Goal: Task Accomplishment & Management: Use online tool/utility

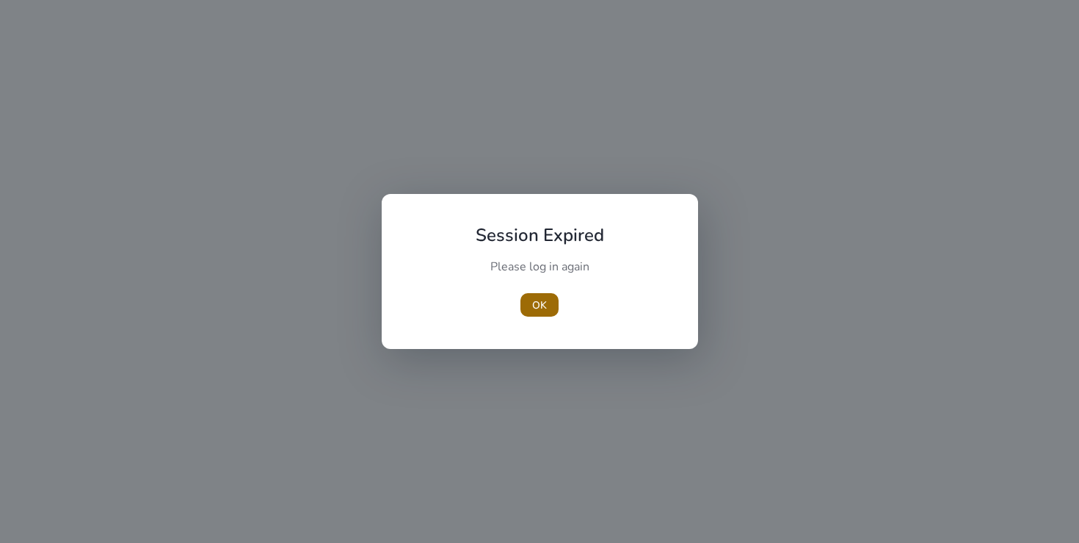
click at [534, 306] on span "OK" at bounding box center [539, 304] width 15 height 15
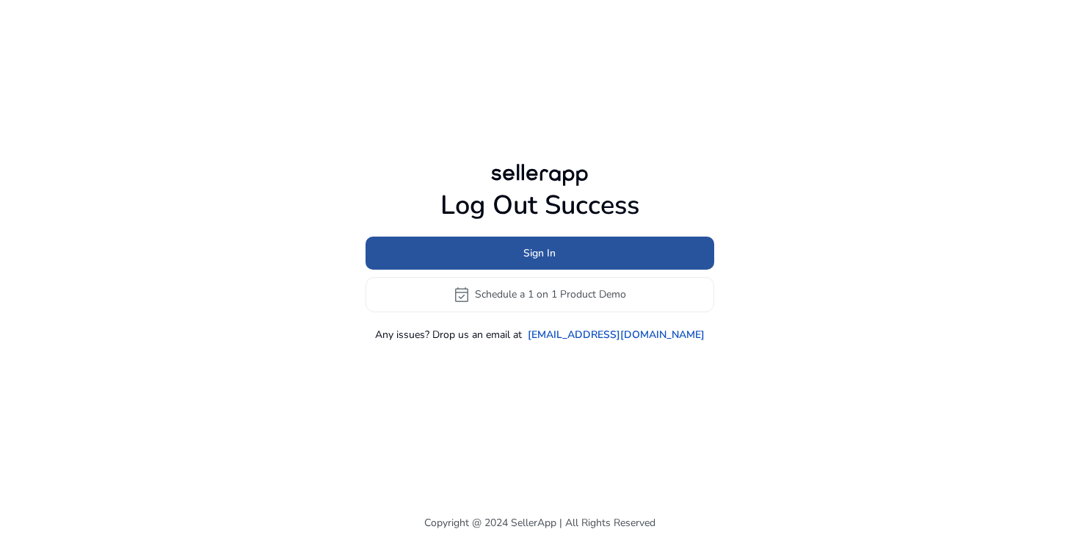
click at [559, 259] on span at bounding box center [540, 252] width 349 height 35
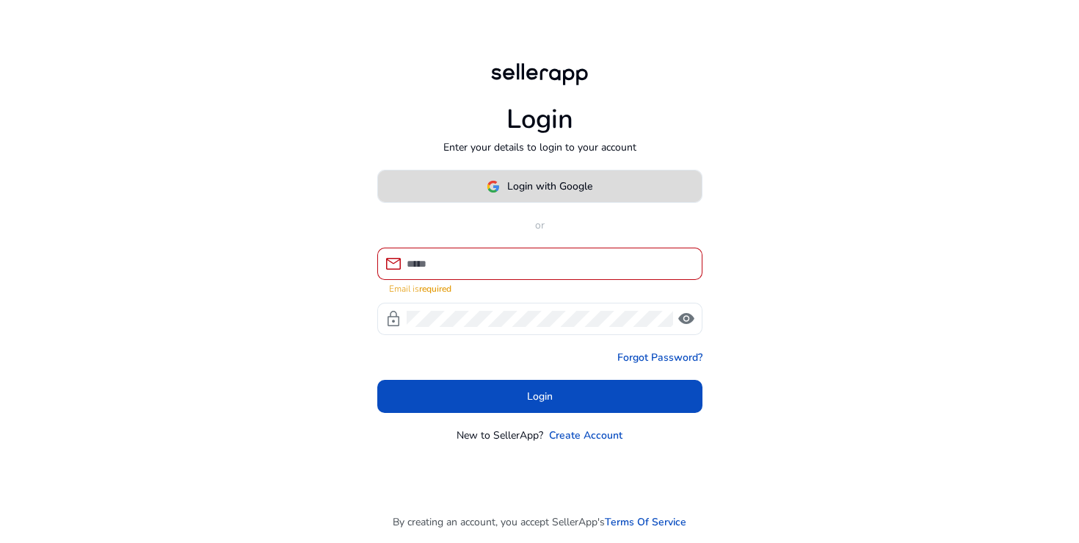
click at [514, 194] on span "Login with Google" at bounding box center [549, 185] width 85 height 15
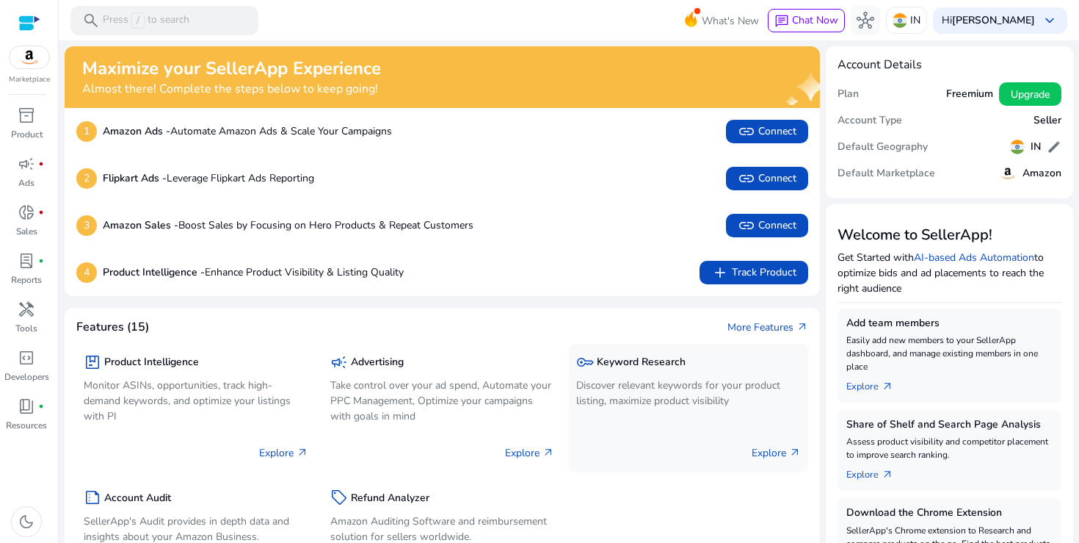
click at [662, 357] on h5 "Keyword Research" at bounding box center [641, 362] width 89 height 12
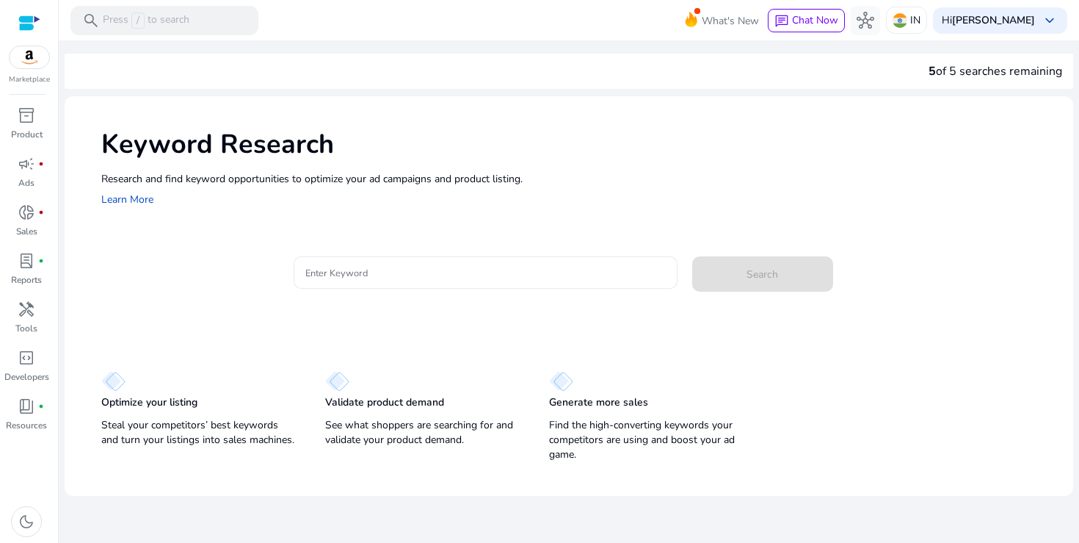
click at [388, 273] on input "Enter Keyword" at bounding box center [485, 272] width 360 height 16
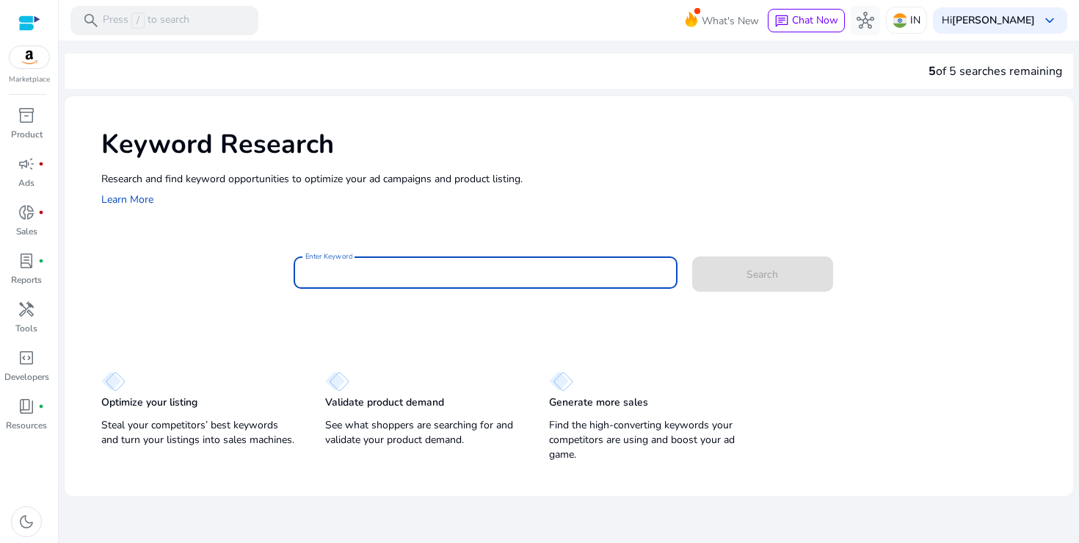
paste input "******"
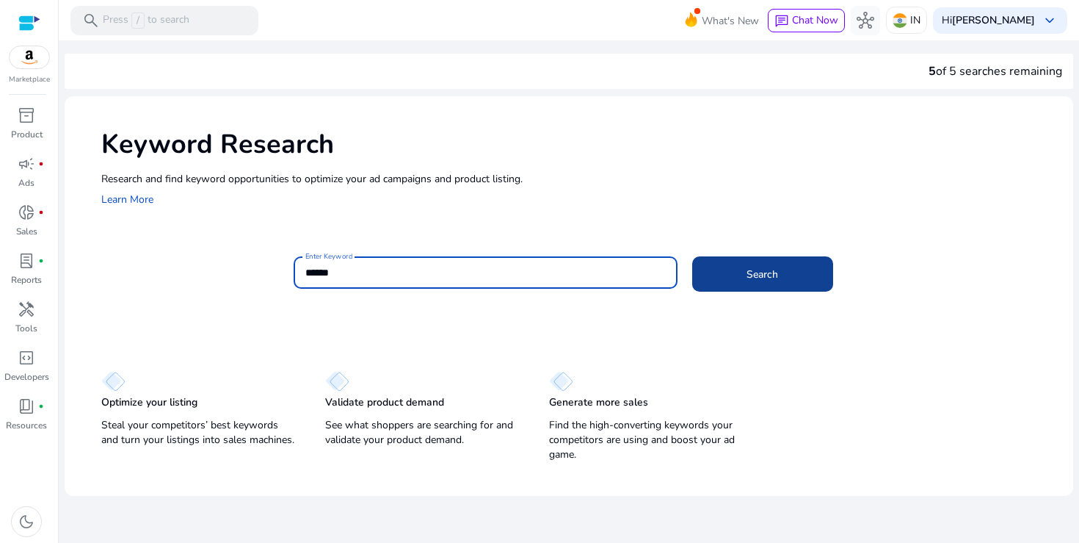
type input "******"
click at [795, 266] on span at bounding box center [762, 273] width 141 height 35
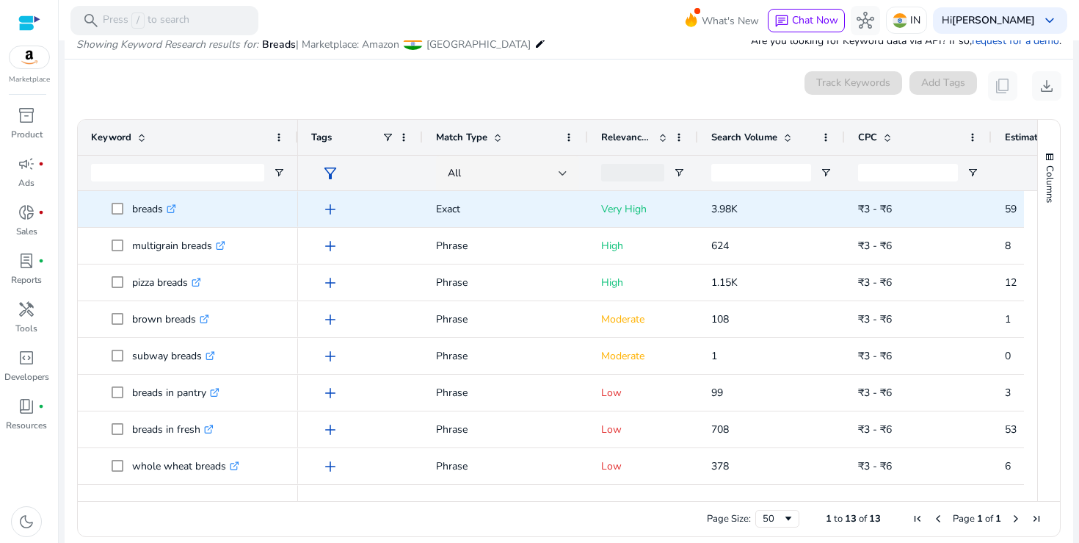
scroll to position [175, 0]
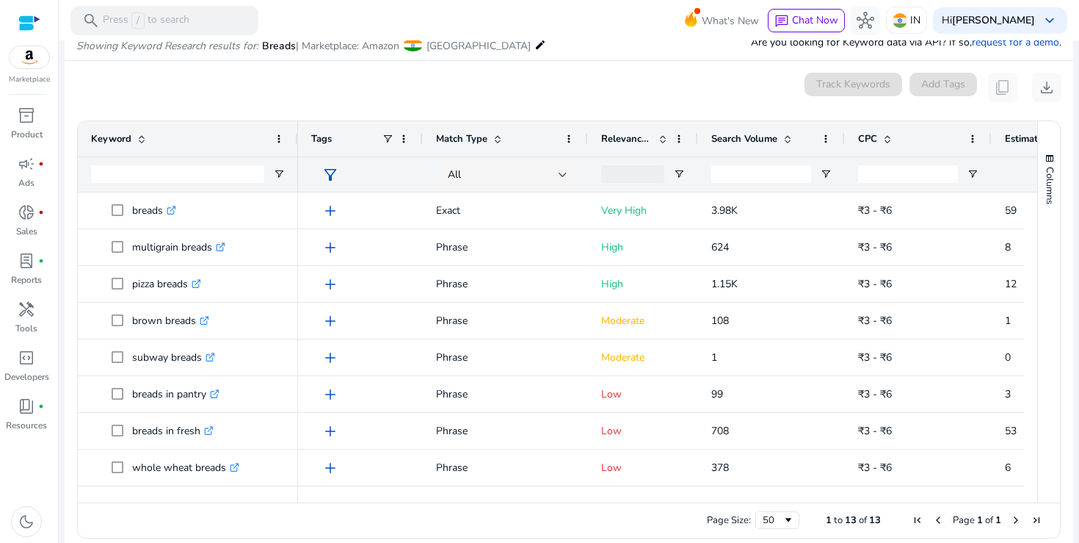
click at [755, 136] on span "Search Volume" at bounding box center [744, 138] width 66 height 13
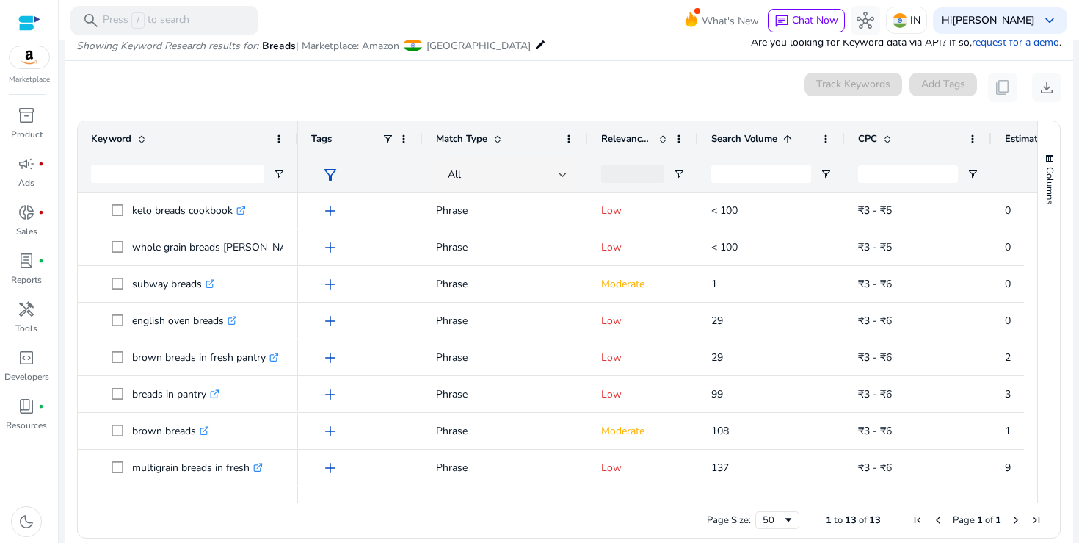
click at [755, 136] on span "Search Volume" at bounding box center [744, 138] width 66 height 13
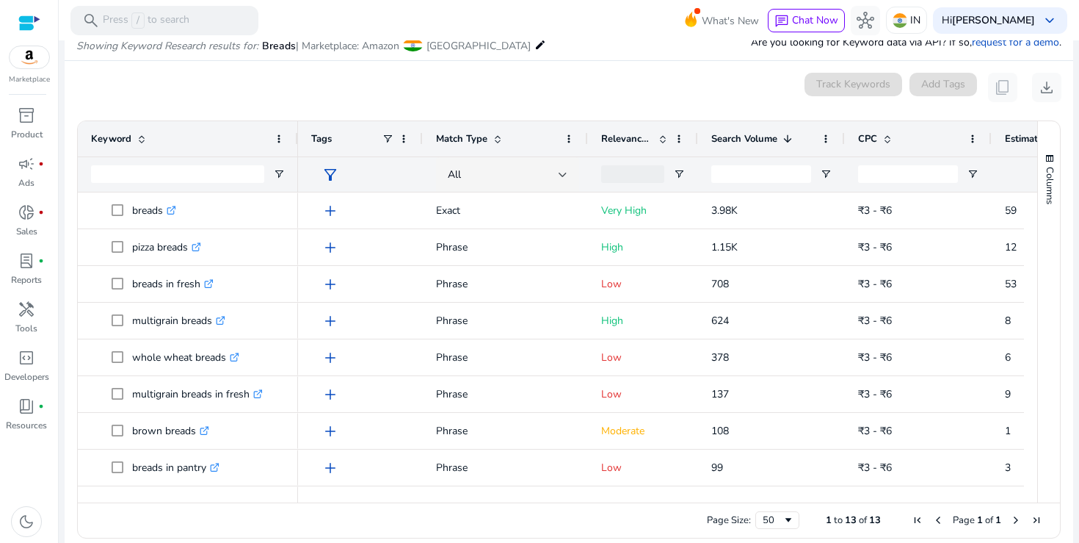
scroll to position [0, 0]
click at [675, 173] on span "Open Filter Menu" at bounding box center [679, 174] width 12 height 12
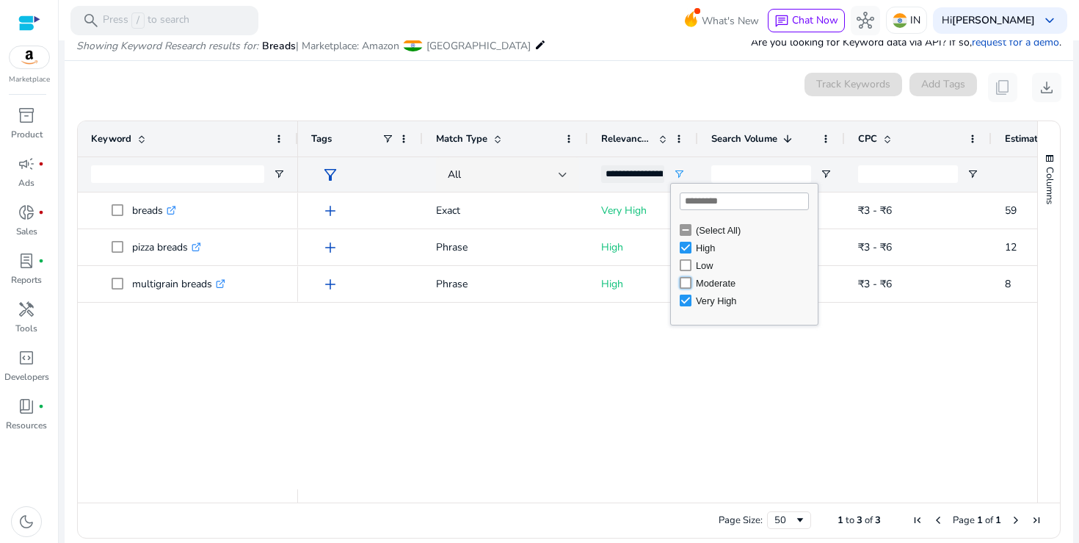
type input "**********"
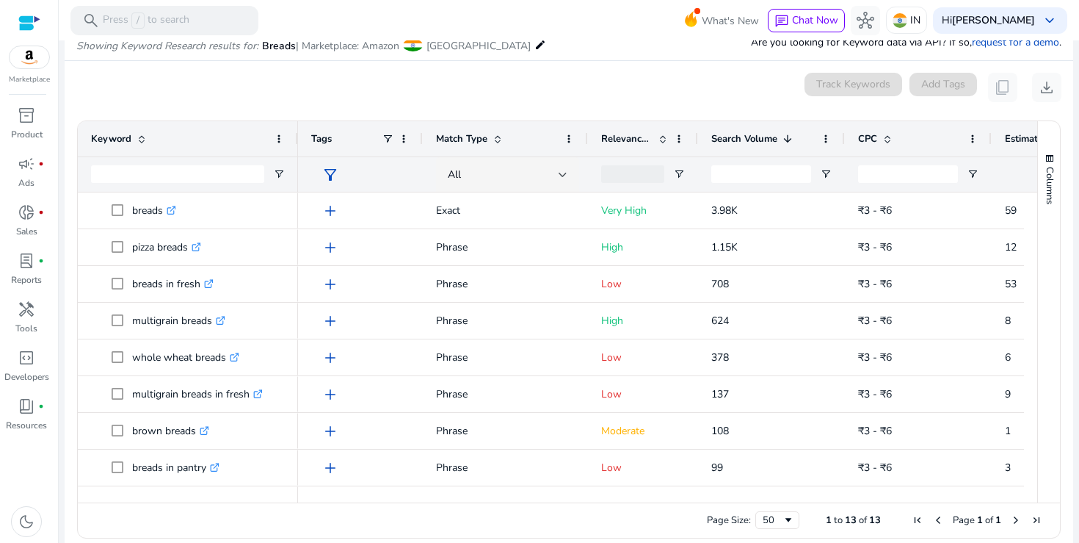
click at [653, 94] on div "0 keyword(s) selected Track Keywords Add Tags content_copy download" at bounding box center [568, 87] width 985 height 29
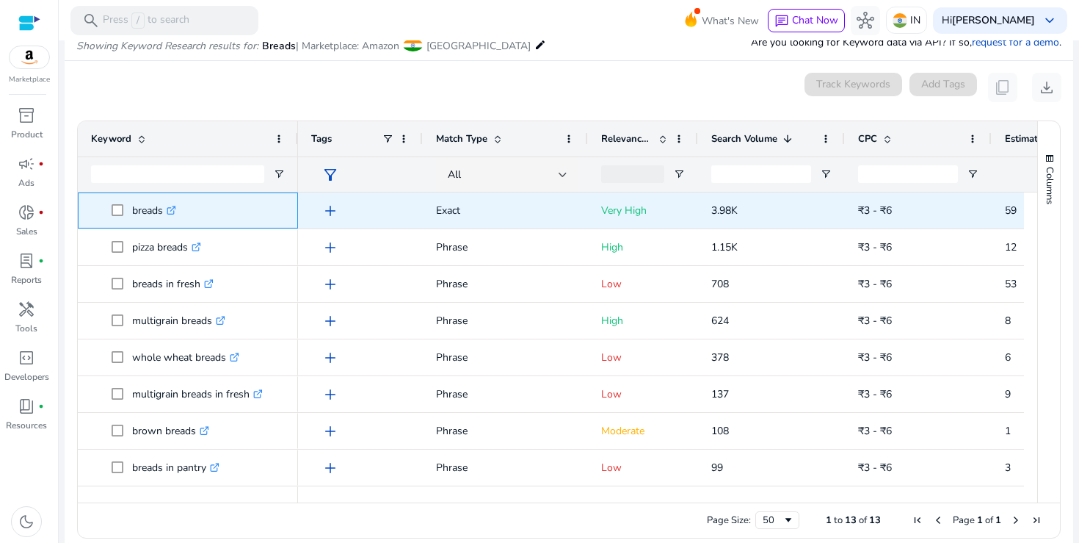
drag, startPoint x: 133, startPoint y: 212, endPoint x: 163, endPoint y: 212, distance: 30.1
click at [163, 212] on p "breads .st0{fill:#2c8af8}" at bounding box center [154, 210] width 44 height 30
copy p "breads"
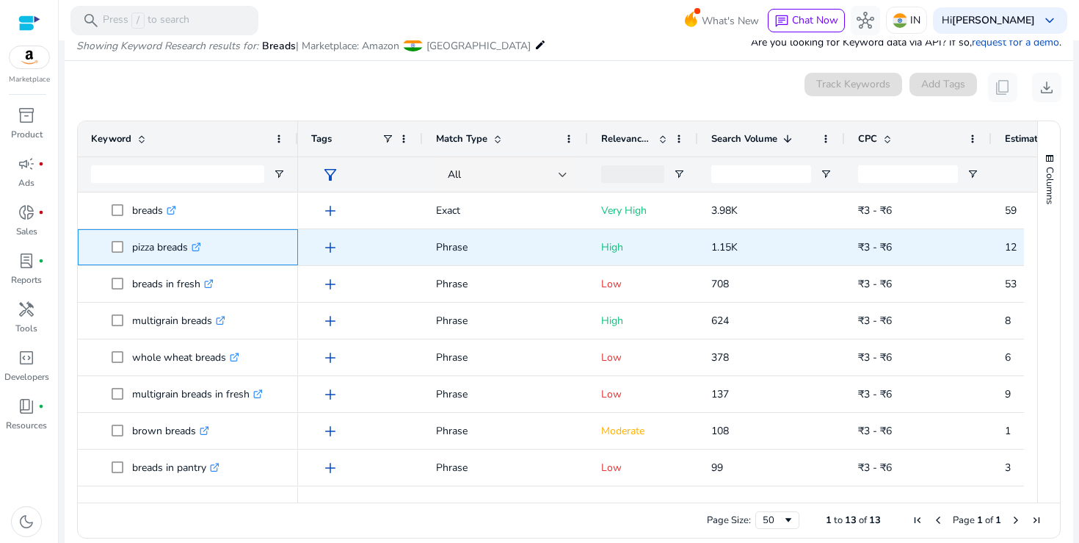
drag, startPoint x: 134, startPoint y: 250, endPoint x: 188, endPoint y: 250, distance: 54.3
click at [188, 250] on p "pizza breads .st0{fill:#2c8af8}" at bounding box center [166, 247] width 69 height 30
copy p "pizza breads"
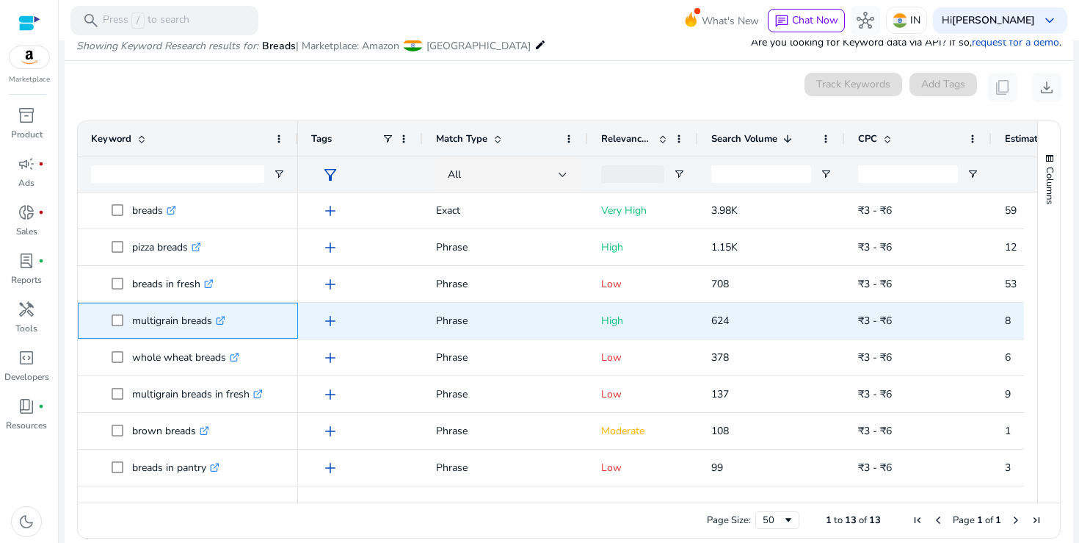
drag, startPoint x: 134, startPoint y: 321, endPoint x: 211, endPoint y: 322, distance: 77.1
click at [211, 322] on p "multigrain breads .st0{fill:#2c8af8}" at bounding box center [178, 320] width 93 height 30
copy p "multigrain breads"
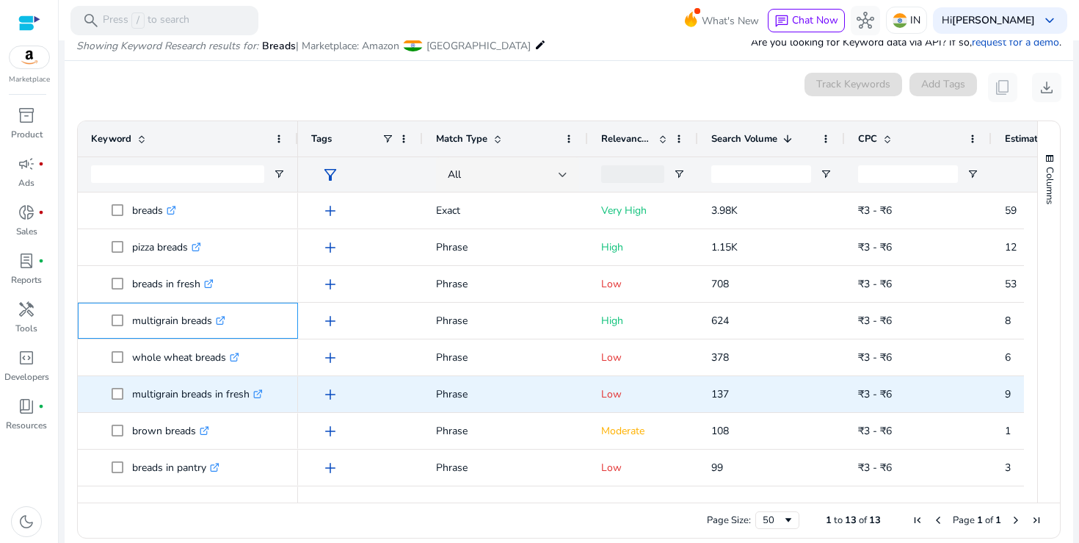
scroll to position [25, 0]
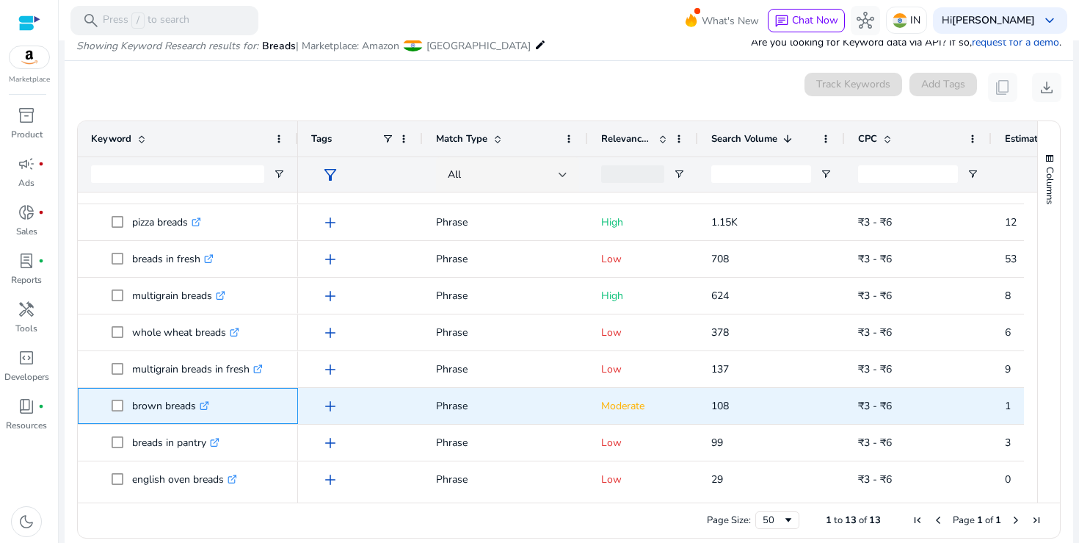
drag, startPoint x: 134, startPoint y: 405, endPoint x: 195, endPoint y: 408, distance: 61.8
click at [195, 408] on p "brown breads .st0{fill:#2c8af8}" at bounding box center [170, 406] width 77 height 30
copy p "brown breads"
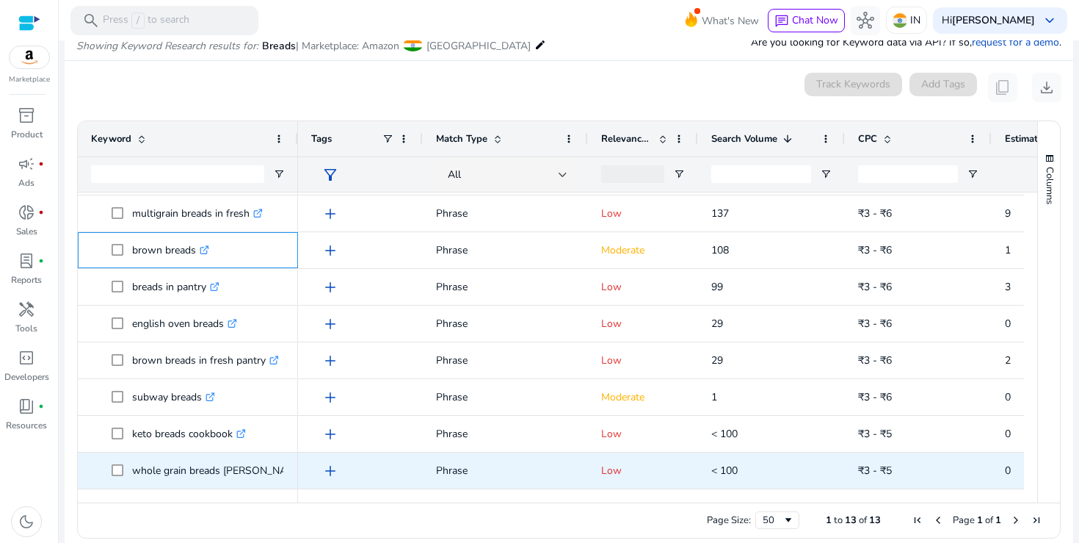
scroll to position [189, 0]
